Goal: Task Accomplishment & Management: Manage account settings

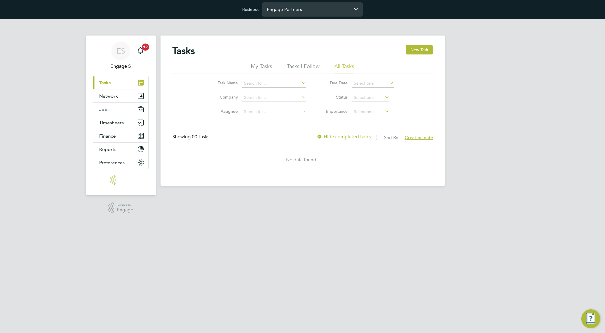
click at [314, 7] on input "Engage Partners" at bounding box center [312, 9] width 101 height 14
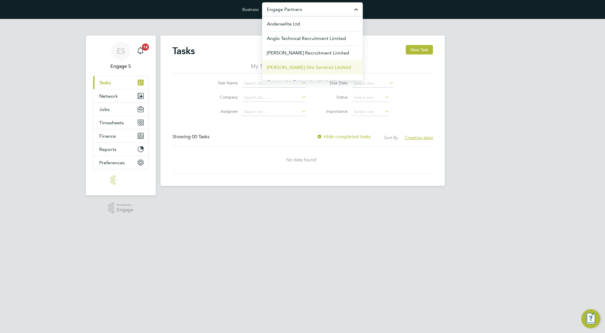
click at [304, 65] on span "[PERSON_NAME] Site Services Limited" at bounding box center [309, 67] width 84 height 7
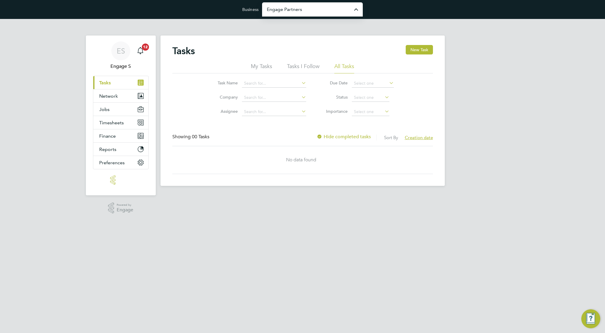
type input "[PERSON_NAME] Site Services Limited"
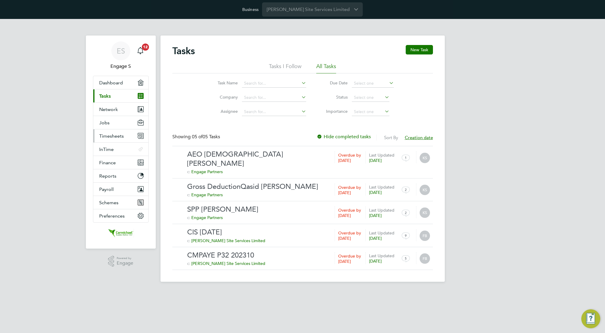
click at [115, 134] on span "Timesheets" at bounding box center [111, 136] width 25 height 6
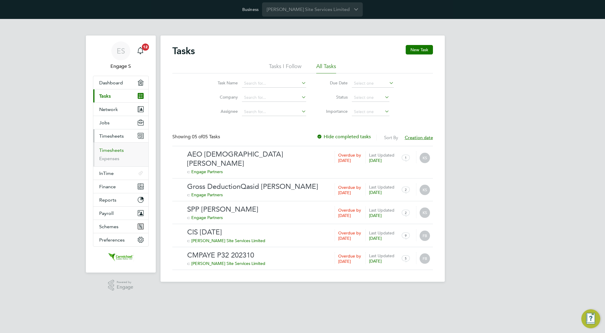
click at [115, 151] on link "Timesheets" at bounding box center [111, 150] width 25 height 6
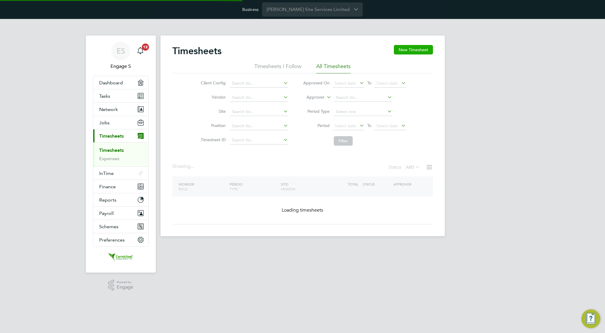
click at [408, 49] on button "New Timesheet" at bounding box center [413, 49] width 39 height 9
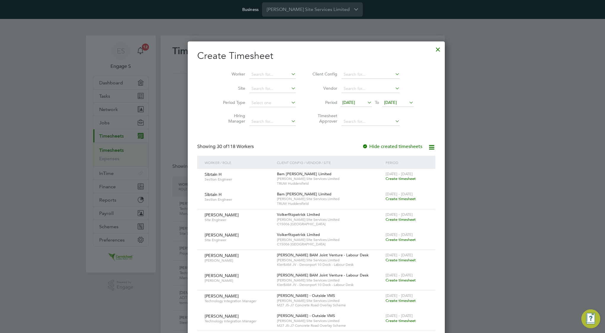
click at [385, 180] on span "Create timesheet" at bounding box center [400, 178] width 30 height 5
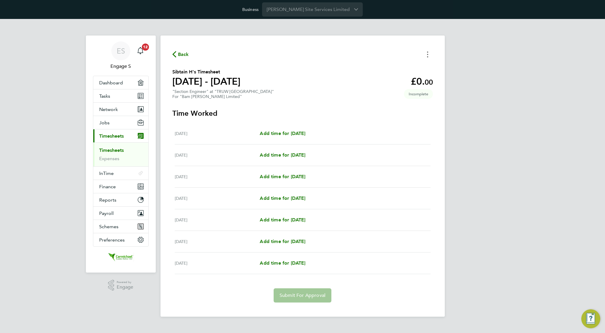
click at [426, 54] on button "Timesheets Menu" at bounding box center [427, 54] width 11 height 9
click at [106, 148] on link "Timesheets" at bounding box center [111, 150] width 25 height 6
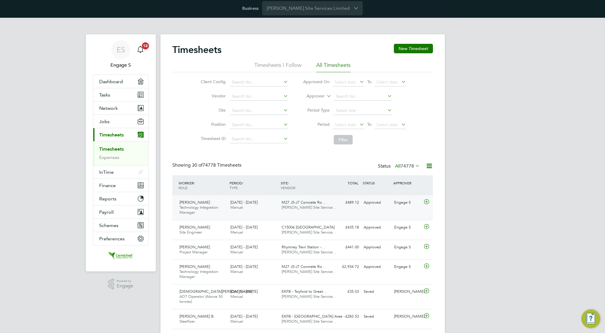
click at [322, 210] on div "M27 J5-J7 Concrete Ro… Carmichael Site Service…" at bounding box center [304, 205] width 51 height 15
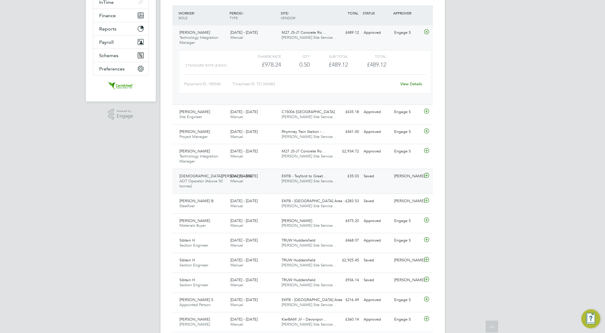
click at [304, 178] on span "EKFB - Twyford to Great…" at bounding box center [304, 175] width 45 height 5
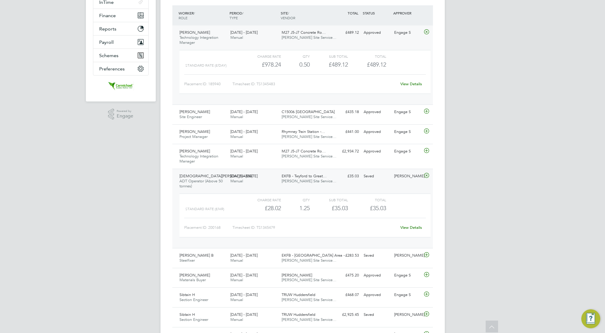
click at [414, 227] on link "View Details" at bounding box center [411, 227] width 22 height 5
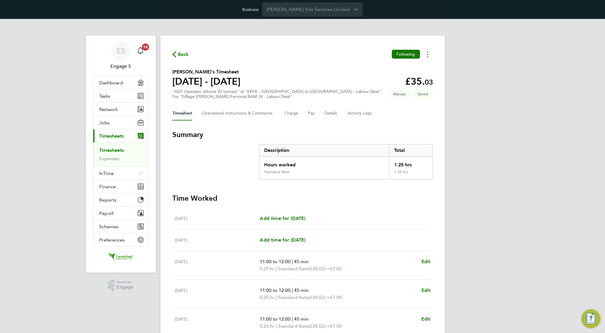
click at [429, 54] on button "Timesheets Menu" at bounding box center [427, 54] width 11 height 9
click at [263, 114] on Comments-tab "Operational Instructions & Comments" at bounding box center [238, 113] width 73 height 14
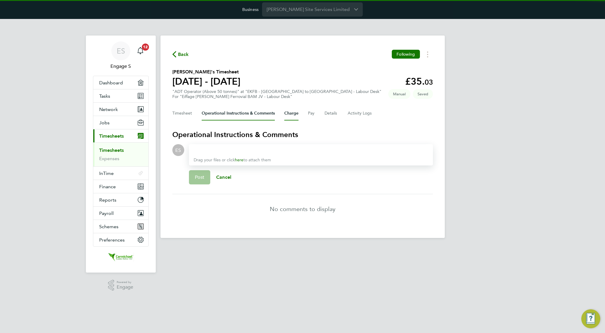
click at [291, 113] on button "Charge" at bounding box center [291, 113] width 14 height 14
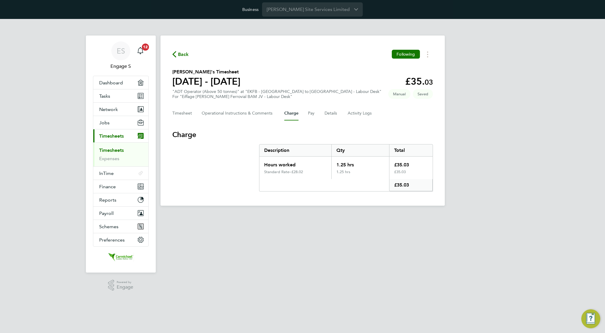
click at [315, 115] on div "Timesheet Operational Instructions & Comments Charge Pay Details Activity Logs" at bounding box center [302, 113] width 261 height 14
click at [306, 115] on div "Timesheet Operational Instructions & Comments Charge Pay Details Activity Logs" at bounding box center [302, 113] width 261 height 14
click at [309, 115] on button "Pay" at bounding box center [311, 113] width 7 height 14
click at [325, 114] on button "Details" at bounding box center [331, 113] width 14 height 14
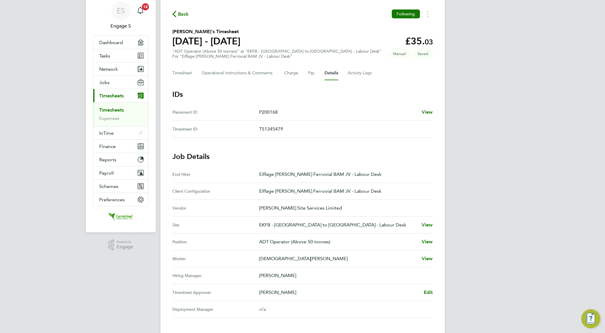
scroll to position [38, 0]
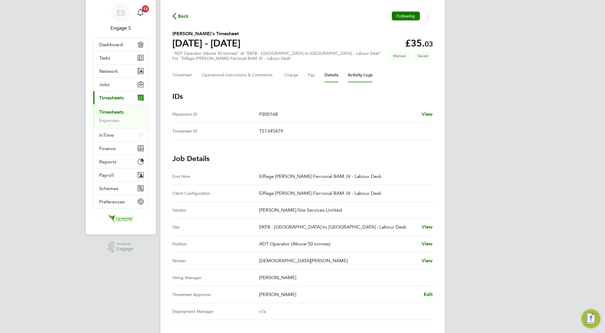
click at [363, 75] on Logs-tab "Activity Logs" at bounding box center [360, 75] width 25 height 14
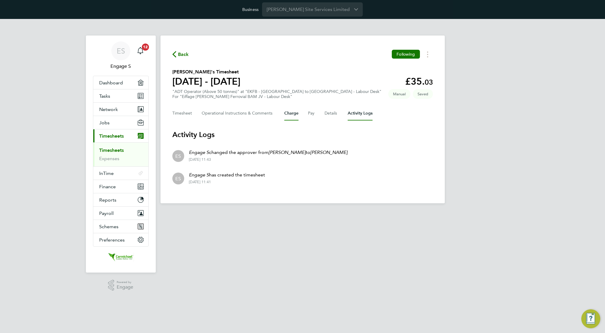
click at [291, 110] on button "Charge" at bounding box center [291, 113] width 14 height 14
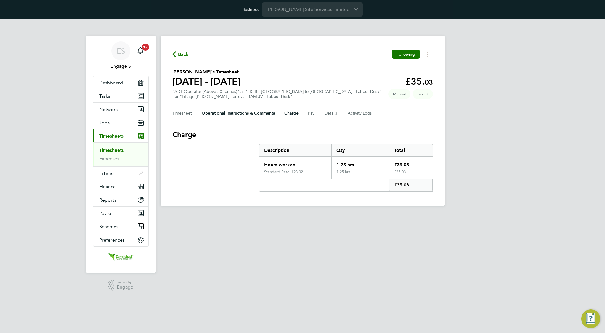
drag, startPoint x: 253, startPoint y: 113, endPoint x: 234, endPoint y: 113, distance: 18.4
click at [253, 113] on Comments-tab "Operational Instructions & Comments" at bounding box center [238, 113] width 73 height 14
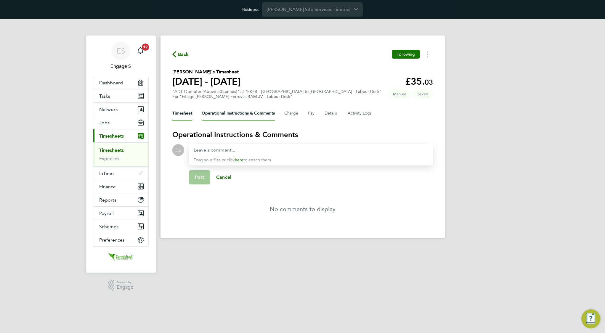
click at [181, 115] on button "Timesheet" at bounding box center [182, 113] width 20 height 14
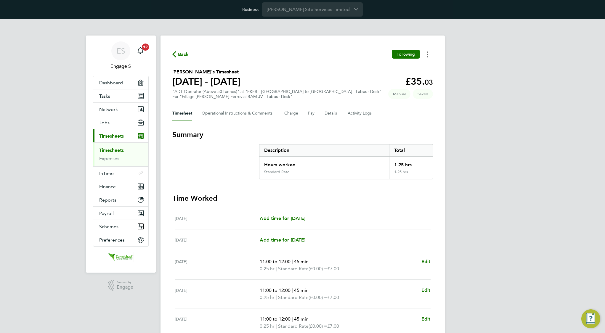
click at [428, 52] on button "Timesheets Menu" at bounding box center [427, 54] width 11 height 9
click at [245, 152] on section "Summary Description Total Hours worked 1.25 hrs Standard Rate 1.25 hrs" at bounding box center [302, 154] width 261 height 49
click at [113, 189] on span "Finance" at bounding box center [107, 187] width 17 height 6
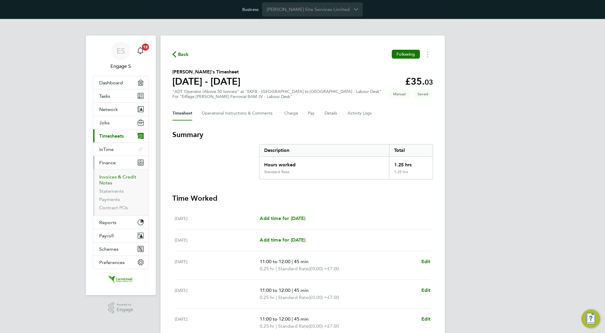
click at [120, 176] on link "Invoices & Credit Notes" at bounding box center [117, 180] width 37 height 12
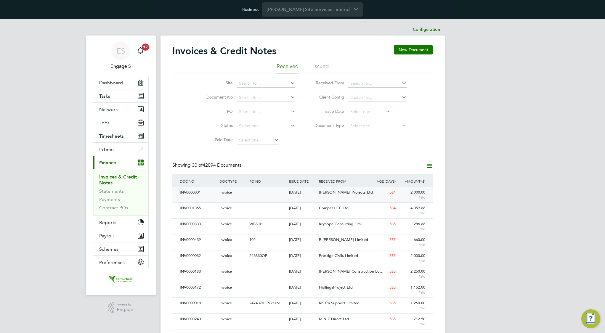
click at [354, 196] on div "Lee Jackson Projects Ltd" at bounding box center [342, 192] width 50 height 11
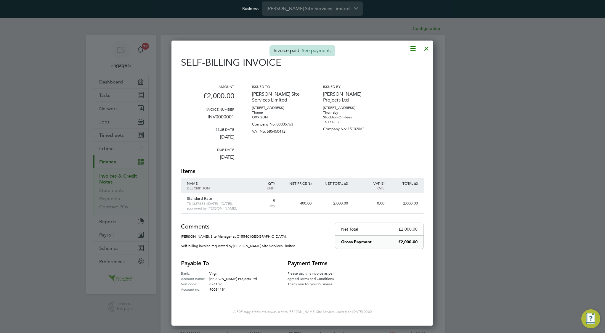
click at [414, 46] on icon at bounding box center [412, 48] width 7 height 7
click at [426, 47] on div at bounding box center [426, 47] width 11 height 11
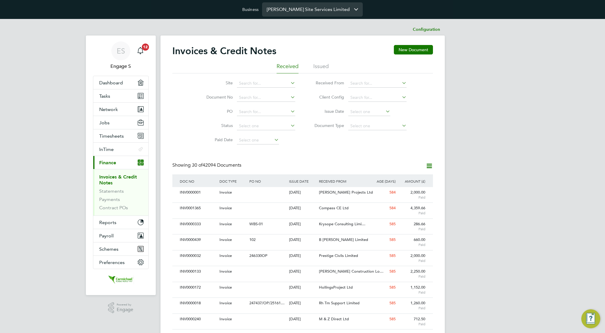
click at [337, 10] on input "Carmichael Site Services Limited" at bounding box center [312, 9] width 101 height 14
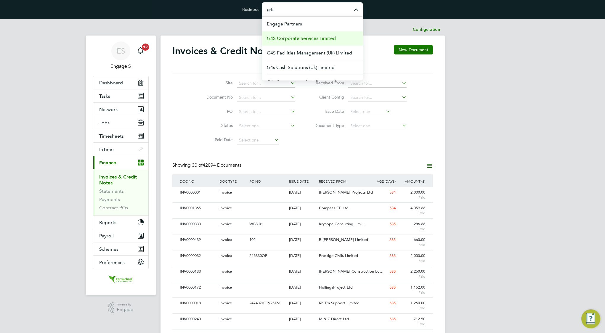
click at [328, 36] on span "G4S Corporate Services Limited" at bounding box center [301, 38] width 69 height 7
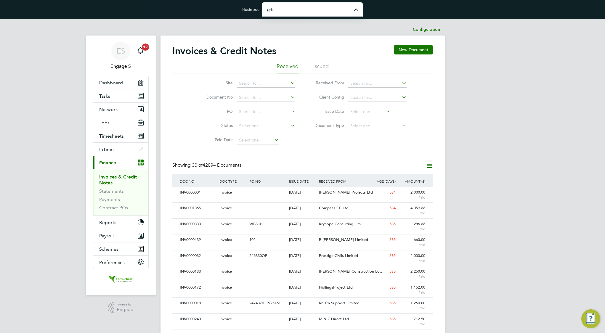
type input "G4S Corporate Services Limited"
